Goal: Information Seeking & Learning: Learn about a topic

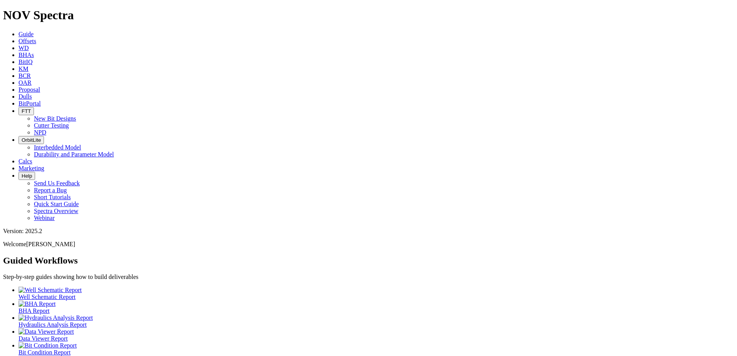
drag, startPoint x: 349, startPoint y: 184, endPoint x: 477, endPoint y: 152, distance: 132.7
click at [349, 287] on ul "Well Schematic Report BHA Report Hydraulics Analysis Report Data Viewer Report …" at bounding box center [368, 335] width 731 height 97
drag, startPoint x: 326, startPoint y: 200, endPoint x: 171, endPoint y: 47, distance: 217.6
click at [326, 287] on ul "Well Schematic Report BHA Report Hydraulics Analysis Report Data Viewer Report …" at bounding box center [368, 335] width 731 height 97
click at [36, 38] on link "Offsets" at bounding box center [28, 41] width 18 height 7
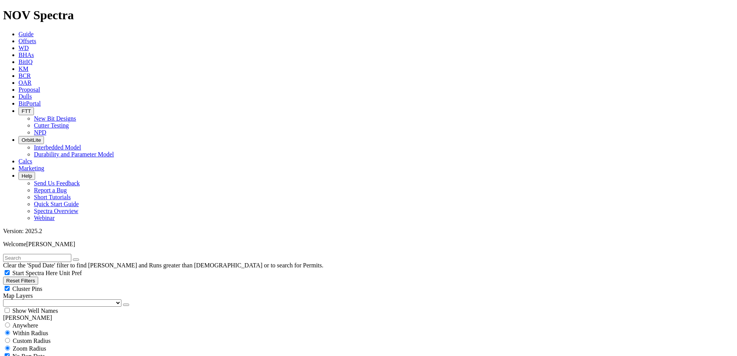
click at [70, 254] on input "text" at bounding box center [37, 258] width 68 height 8
type input "botanza"
click at [81, 259] on button "submit" at bounding box center [84, 260] width 6 height 2
click at [128, 254] on form "botanza" at bounding box center [368, 258] width 731 height 8
click at [87, 259] on button "submit" at bounding box center [84, 260] width 6 height 2
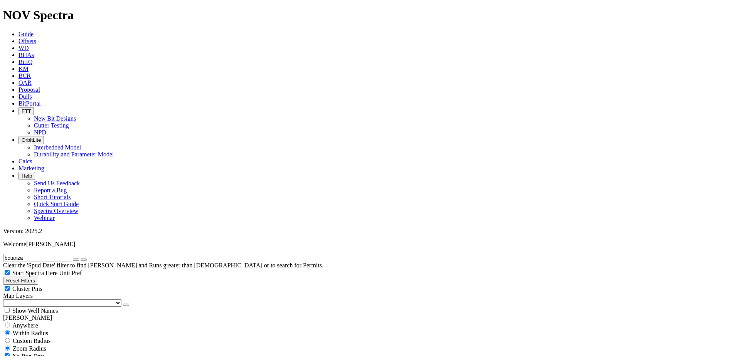
click at [32, 338] on span "Custom Radius" at bounding box center [32, 341] width 38 height 7
radio input "true"
radio input "false"
radio input "true"
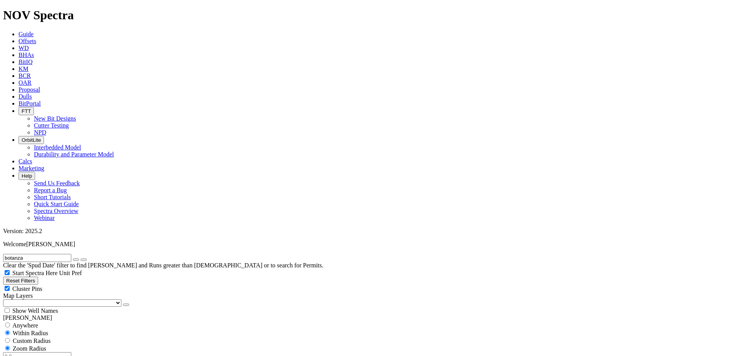
click at [49, 338] on span "Custom Radius" at bounding box center [32, 341] width 38 height 7
radio input "true"
radio input "false"
click at [50, 352] on input "number" at bounding box center [37, 356] width 68 height 8
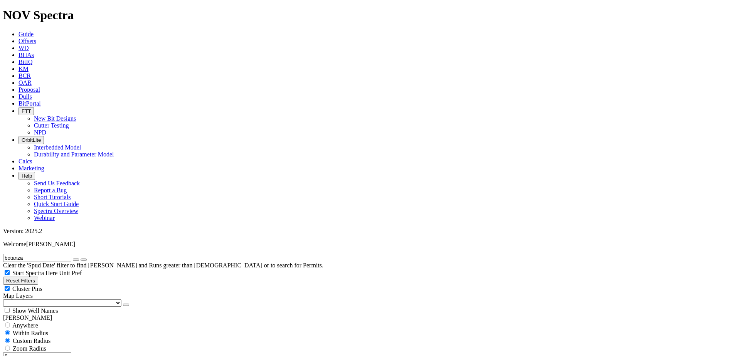
type input "5"
type input "8/22/16"
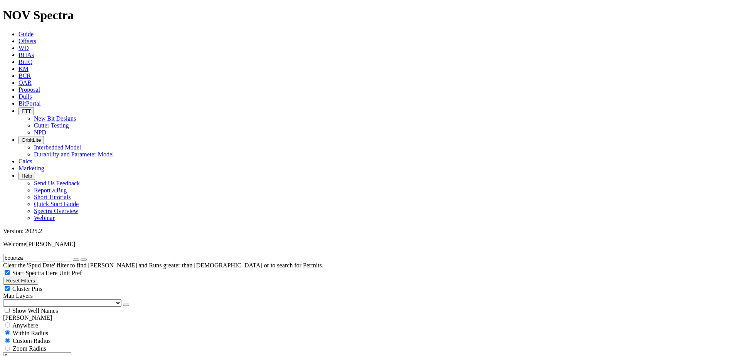
scroll to position [231, 0]
select select "8.75"
checkbox input "false"
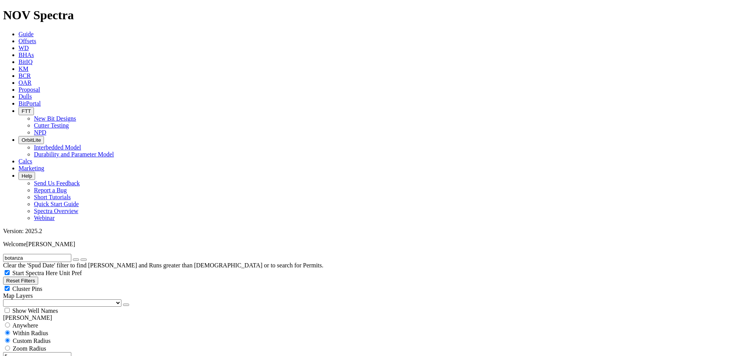
select select "? number:8.75 ?"
click at [76, 260] on icon "button" at bounding box center [76, 260] width 0 height 0
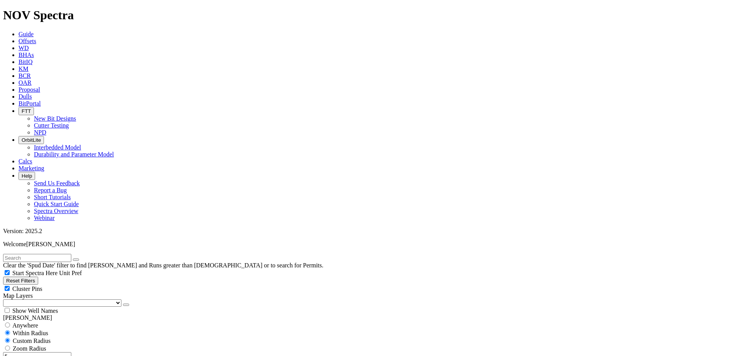
type input "4000"
type input "7000"
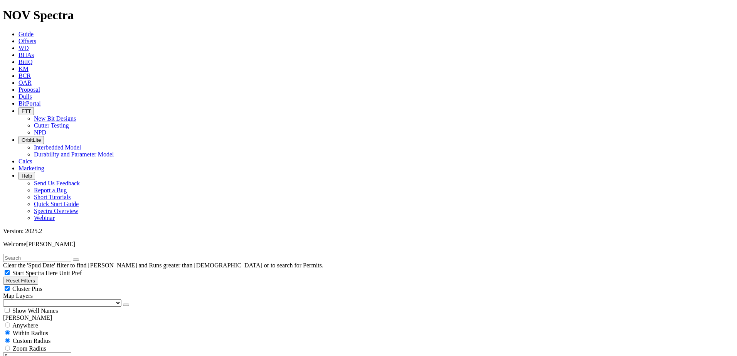
type input "10000"
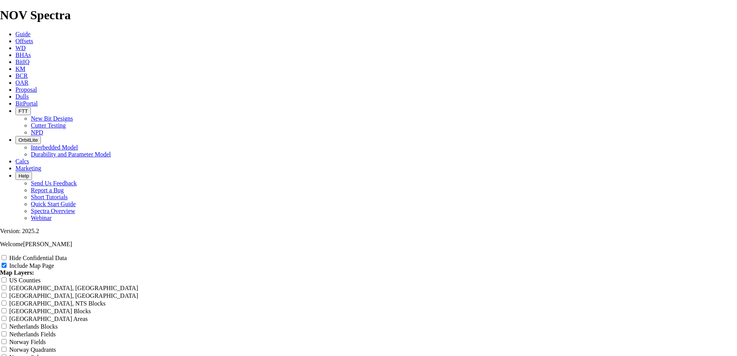
scroll to position [964, 0]
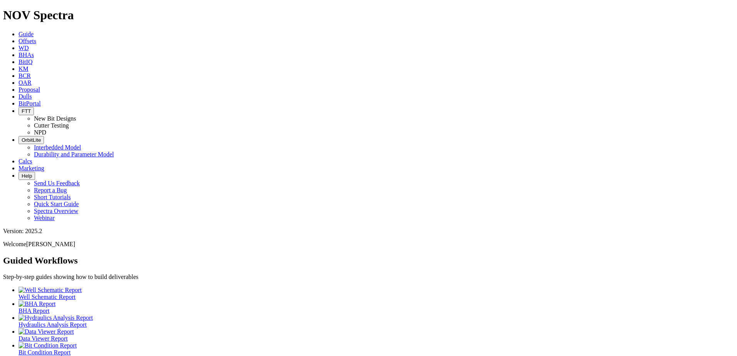
click at [19, 38] on icon at bounding box center [19, 41] width 0 height 7
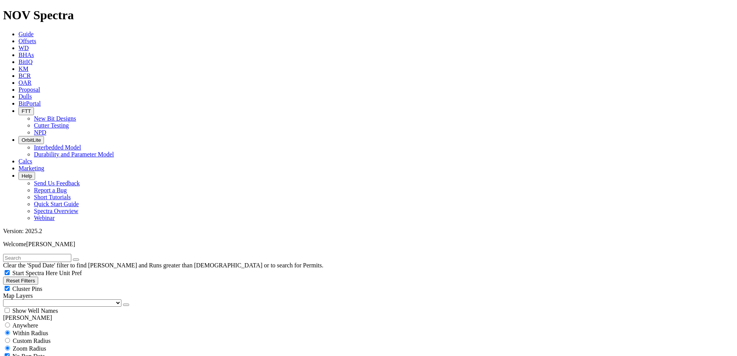
click at [19, 93] on icon at bounding box center [19, 96] width 0 height 7
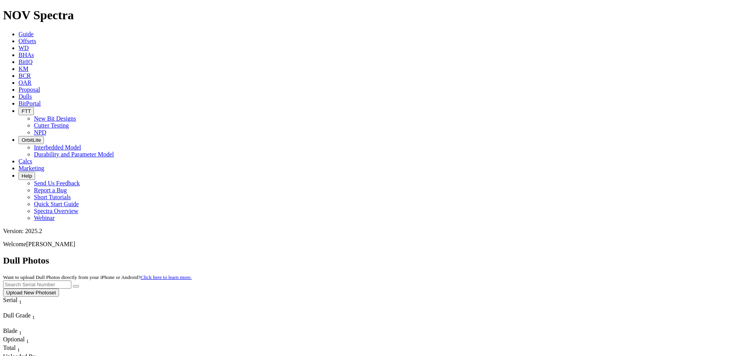
scroll to position [937, 0]
